Goal: Information Seeking & Learning: Compare options

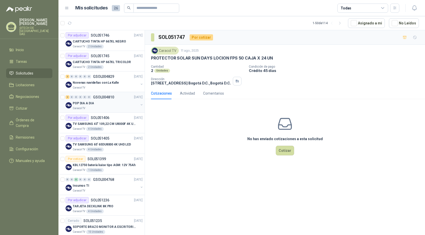
scroll to position [76, 0]
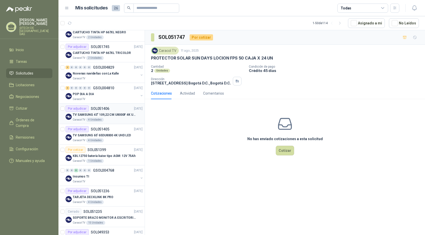
click at [106, 115] on p "TV SAMSUNG 43" 109,22 CM U8000F 4K UHD" at bounding box center [104, 114] width 63 height 5
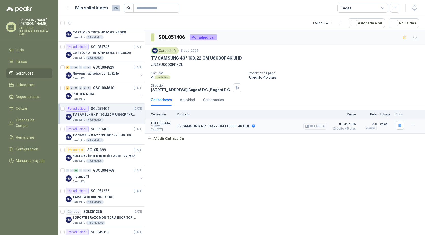
click at [320, 127] on button "Detalles" at bounding box center [315, 126] width 24 height 7
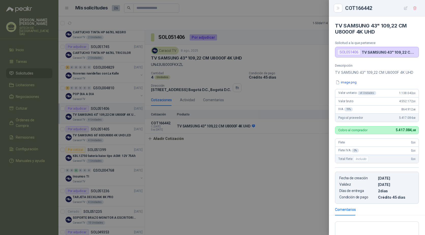
click at [253, 170] on div at bounding box center [212, 117] width 425 height 235
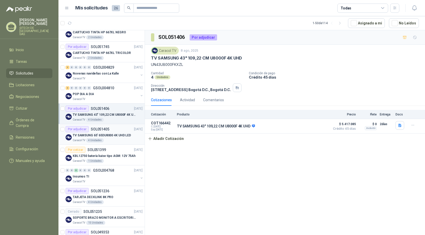
click at [86, 137] on p "TV SAMSUNG 65' 65DU8000 4K UHD LED" at bounding box center [102, 135] width 58 height 5
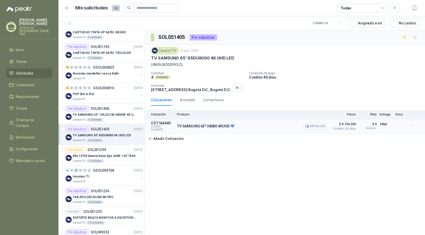
click at [316, 125] on button "Detalles" at bounding box center [315, 126] width 24 height 7
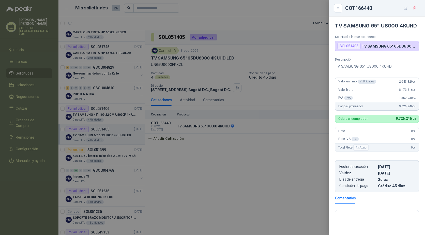
click at [290, 176] on div at bounding box center [212, 117] width 425 height 235
